Goal: Task Accomplishment & Management: Manage account settings

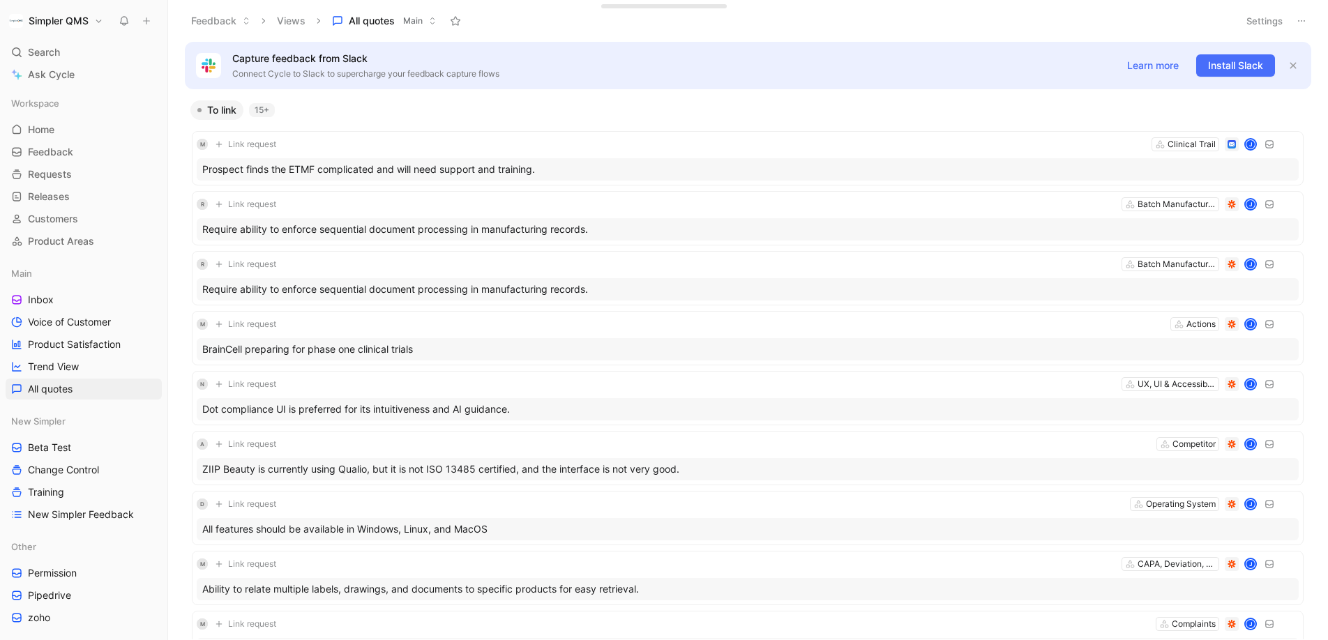
click at [96, 21] on button "Simpler QMS" at bounding box center [56, 21] width 101 height 20
click at [79, 142] on div "Workspace settings G then S" at bounding box center [95, 144] width 172 height 22
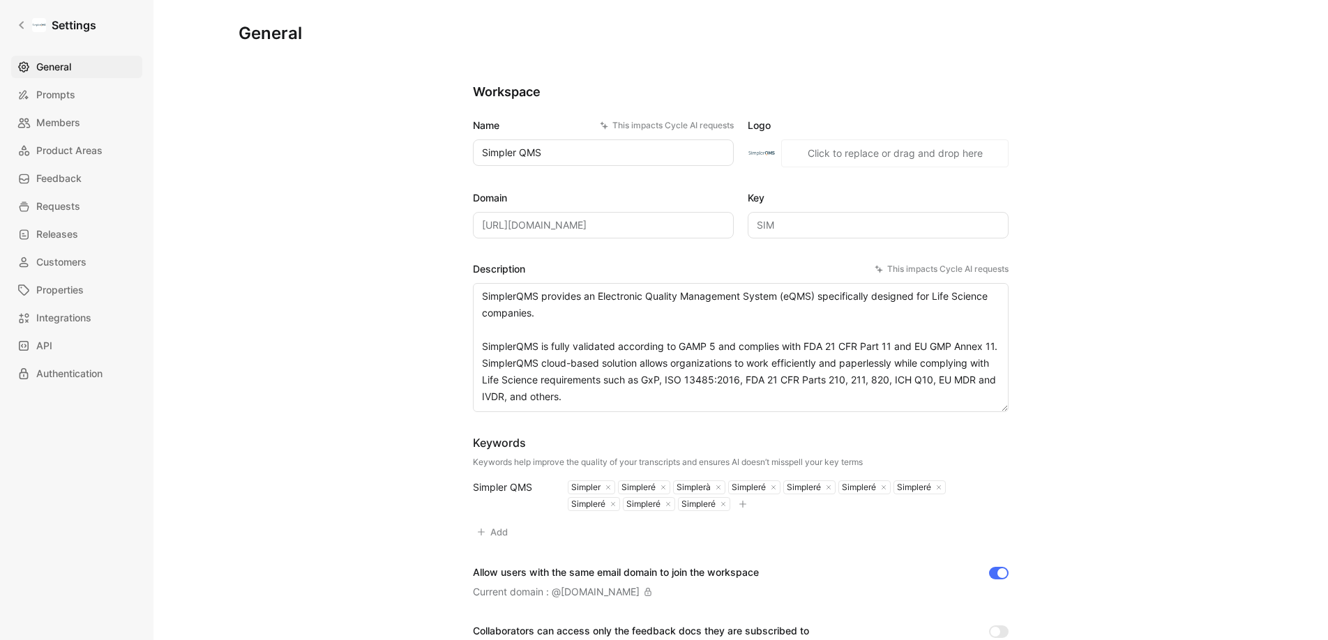
click at [69, 27] on h1 "Settings" at bounding box center [74, 25] width 45 height 17
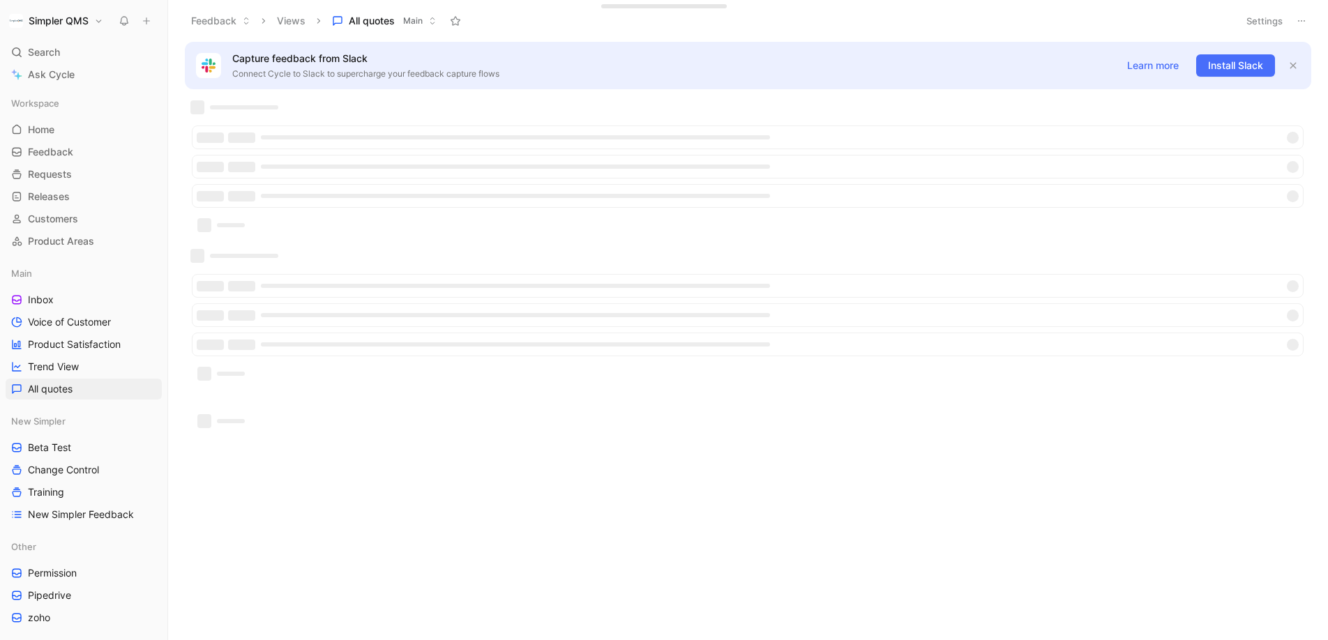
click at [80, 23] on h1 "Simpler QMS" at bounding box center [59, 21] width 60 height 13
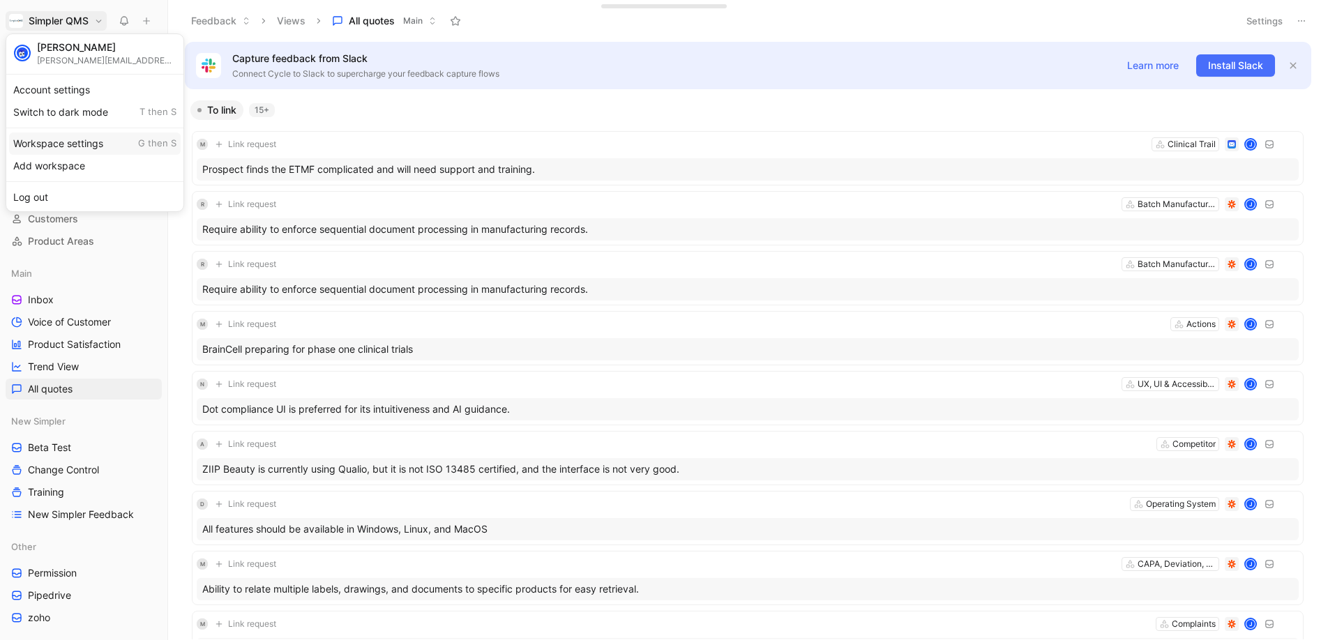
click at [66, 139] on div "Workspace settings G then S" at bounding box center [95, 144] width 172 height 22
